Goal: Task Accomplishment & Management: Complete application form

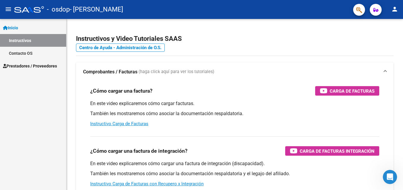
click at [26, 41] on link "Instructivos" at bounding box center [33, 40] width 66 height 13
click at [29, 64] on span "Prestadores / Proveedores" at bounding box center [30, 66] width 54 height 7
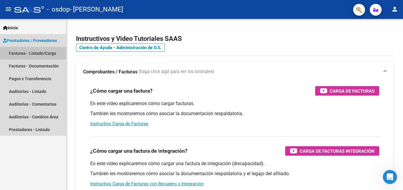
click at [18, 54] on link "Facturas - Listado/Carga" at bounding box center [33, 53] width 66 height 13
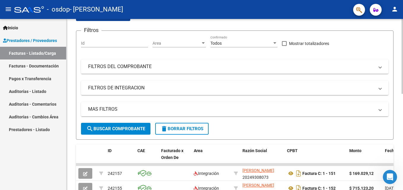
scroll to position [56, 0]
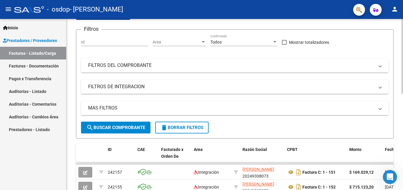
click at [402, 102] on html "menu - osdop - [PERSON_NAME] person Inicio Instructivos Contacto OS Prestadores…" at bounding box center [201, 95] width 403 height 190
click at [135, 124] on button "search Buscar Comprobante" at bounding box center [115, 128] width 69 height 12
click at [122, 127] on span "search Buscar Comprobante" at bounding box center [115, 127] width 59 height 5
drag, startPoint x: 401, startPoint y: 71, endPoint x: 400, endPoint y: 54, distance: 16.3
click at [400, 54] on div "Video tutorial PRESTADORES -> Listado de CPBTs Emitidos por Prestadores / Prove…" at bounding box center [234, 156] width 336 height 386
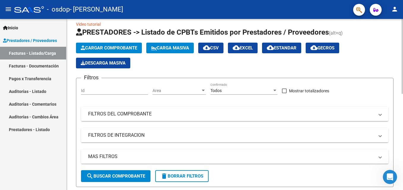
scroll to position [5, 0]
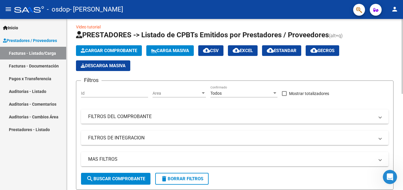
click at [402, 33] on html "menu - osdop - [PERSON_NAME] person Inicio Instructivos Contacto OS Prestadores…" at bounding box center [201, 95] width 403 height 190
click at [115, 114] on mat-panel-title "FILTROS DEL COMPROBANTE" at bounding box center [231, 117] width 286 height 7
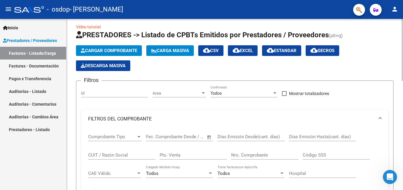
click at [115, 114] on mat-expansion-panel-header "FILTROS DEL COMPROBANTE" at bounding box center [234, 119] width 307 height 19
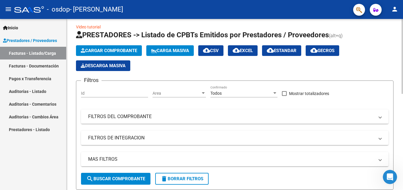
click at [122, 51] on span "Cargar Comprobante" at bounding box center [109, 50] width 56 height 5
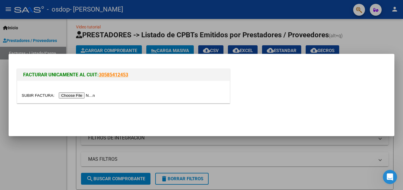
click at [77, 97] on input "file" at bounding box center [59, 96] width 75 height 6
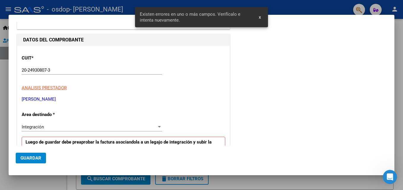
scroll to position [133, 0]
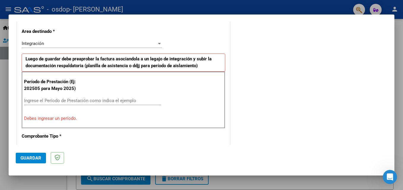
click at [39, 101] on input "Ingrese el Período de Prestación como indica el ejemplo" at bounding box center [92, 100] width 137 height 5
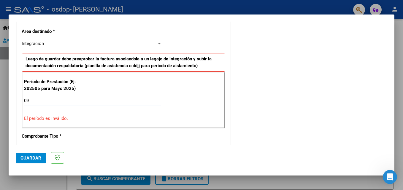
type input "0"
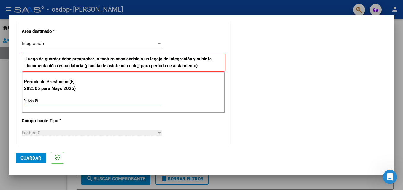
type input "202509"
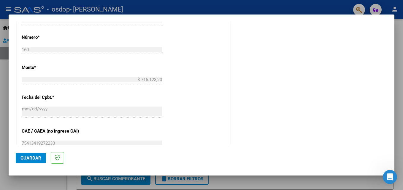
scroll to position [287, 0]
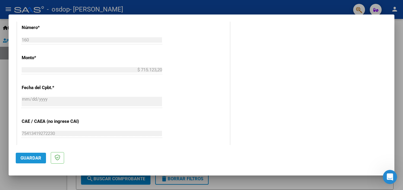
click at [25, 161] on button "Guardar" at bounding box center [31, 158] width 30 height 11
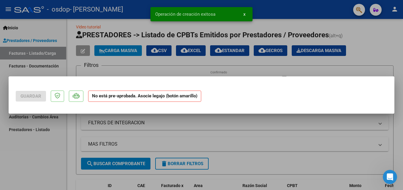
scroll to position [0, 0]
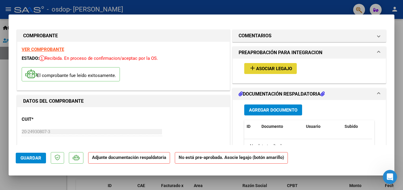
click at [256, 68] on span "Asociar Legajo" at bounding box center [274, 68] width 36 height 5
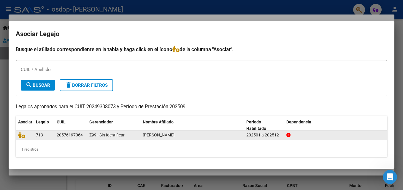
click at [172, 132] on div "[PERSON_NAME]" at bounding box center [192, 135] width 99 height 7
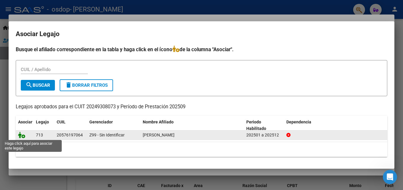
click at [23, 137] on icon at bounding box center [21, 135] width 7 height 7
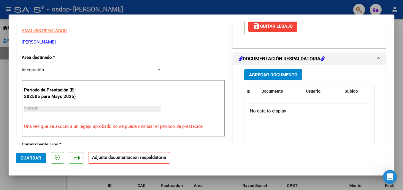
scroll to position [130, 0]
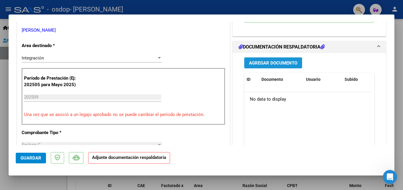
click at [273, 64] on span "Agregar Documento" at bounding box center [273, 62] width 48 height 5
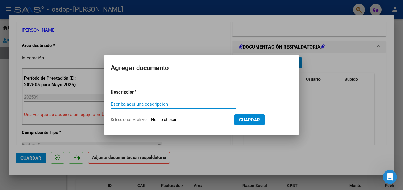
click at [186, 104] on input "Escriba aquí una descripcion" at bounding box center [173, 104] width 125 height 5
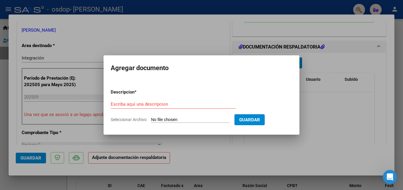
click at [157, 119] on input "Seleccionar Archivo" at bounding box center [190, 120] width 79 height 6
type input "C:\fakepath\WhatsApp Image [DATE] 14.39.19.jpeg"
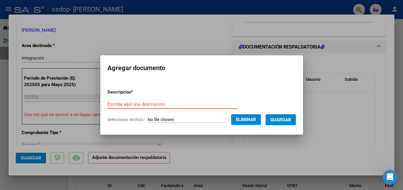
click at [129, 103] on input "Escriba aquí una descripcion" at bounding box center [172, 104] width 130 height 5
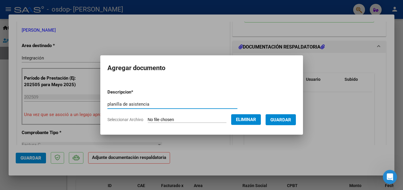
type input "planilla de asistencia"
click at [290, 120] on span "Guardar" at bounding box center [280, 119] width 21 height 5
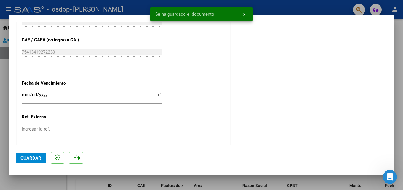
scroll to position [407, 0]
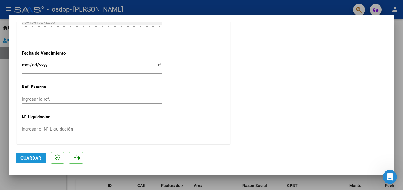
click at [28, 160] on span "Guardar" at bounding box center [30, 158] width 21 height 5
click at [302, 7] on div at bounding box center [201, 95] width 403 height 190
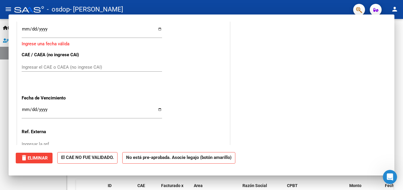
scroll to position [0, 0]
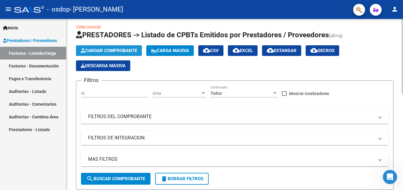
click at [107, 52] on span "Cargar Comprobante" at bounding box center [109, 50] width 56 height 5
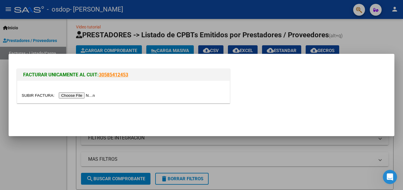
click at [71, 94] on input "file" at bounding box center [59, 96] width 75 height 6
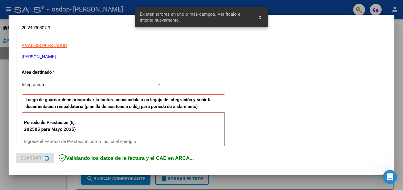
scroll to position [133, 0]
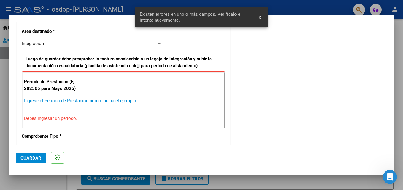
click at [68, 101] on input "Ingrese el Período de Prestación como indica el ejemplo" at bounding box center [92, 100] width 137 height 5
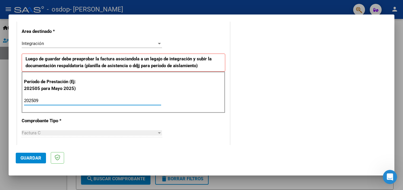
type input "202509"
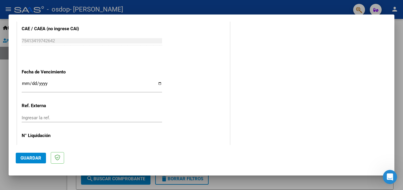
scroll to position [398, 0]
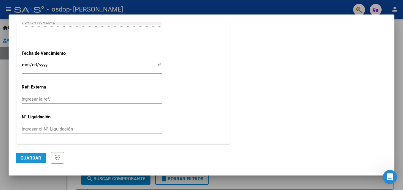
click at [27, 160] on span "Guardar" at bounding box center [30, 158] width 21 height 5
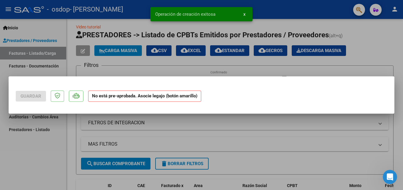
scroll to position [0, 0]
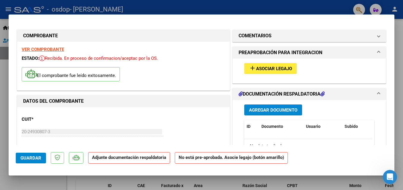
click at [256, 70] on span "Asociar Legajo" at bounding box center [274, 68] width 36 height 5
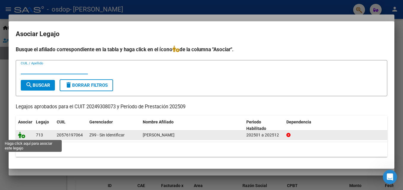
click at [22, 137] on icon at bounding box center [21, 135] width 7 height 7
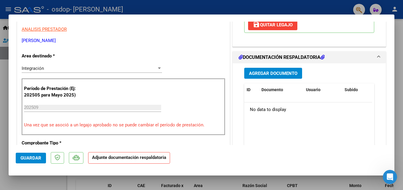
scroll to position [143, 0]
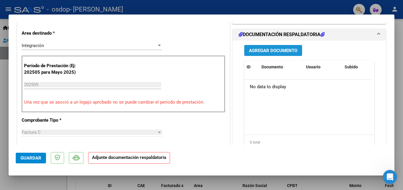
click at [268, 50] on span "Agregar Documento" at bounding box center [273, 50] width 48 height 5
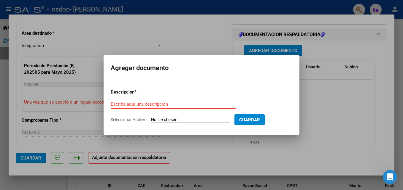
click at [160, 104] on input "Escriba aquí una descripcion" at bounding box center [173, 104] width 125 height 5
click at [167, 118] on input "Seleccionar Archivo" at bounding box center [190, 120] width 79 height 6
type input "C:\fakepath\WhatsApp Image [DATE] 14.39.19 (1).jpeg"
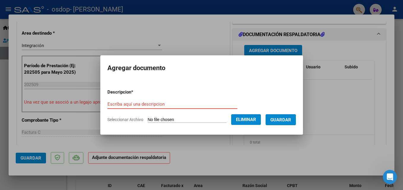
click at [150, 103] on input "Escriba aquí una descripcion" at bounding box center [172, 104] width 130 height 5
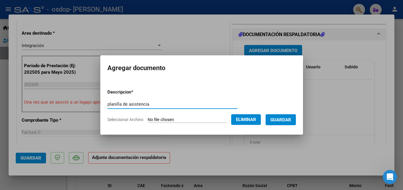
type input "planilla de asistencia"
click at [283, 117] on span "Guardar" at bounding box center [280, 119] width 21 height 5
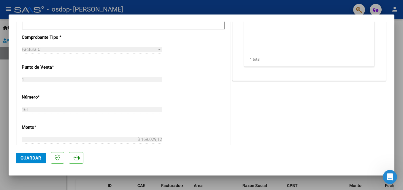
scroll to position [224, 0]
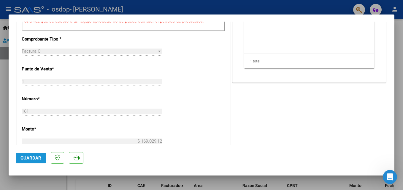
click at [25, 160] on span "Guardar" at bounding box center [30, 158] width 21 height 5
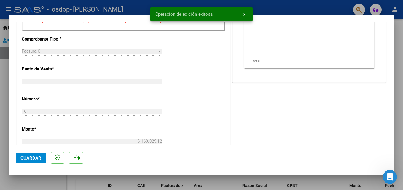
click at [90, 7] on div at bounding box center [201, 95] width 403 height 190
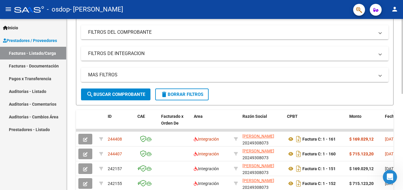
scroll to position [90, 0]
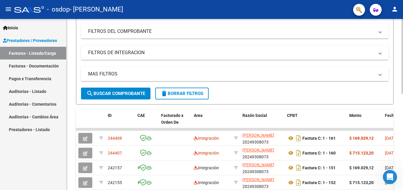
click at [402, 131] on div at bounding box center [401, 96] width 1 height 75
